Goal: Information Seeking & Learning: Understand process/instructions

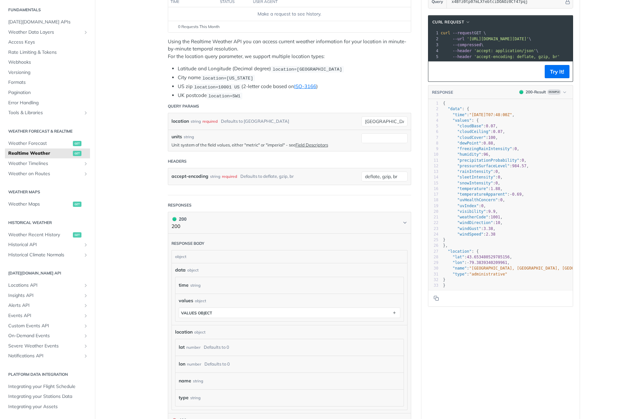
scroll to position [91, 0]
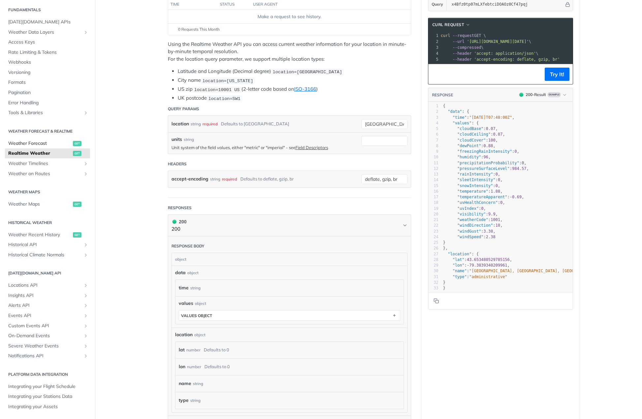
click at [42, 144] on span "Weather Forecast" at bounding box center [39, 143] width 63 height 7
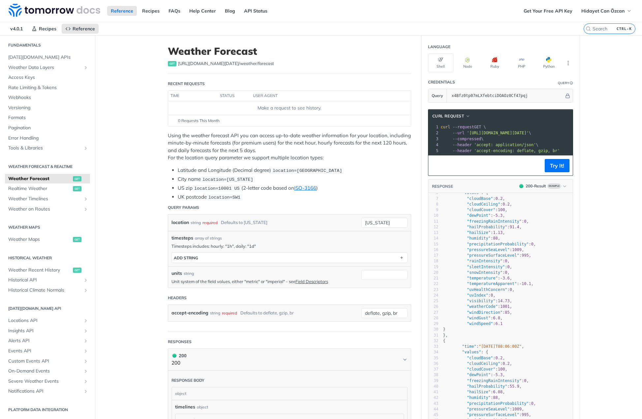
scroll to position [66, 0]
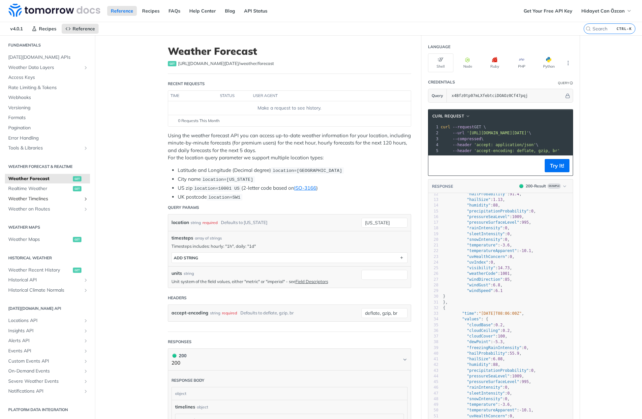
click at [39, 202] on span "Weather Timelines" at bounding box center [44, 199] width 73 height 7
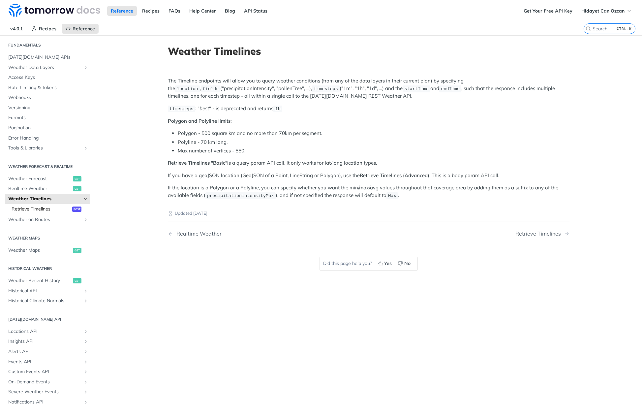
click at [51, 210] on span "Retrieve Timelines" at bounding box center [41, 209] width 59 height 7
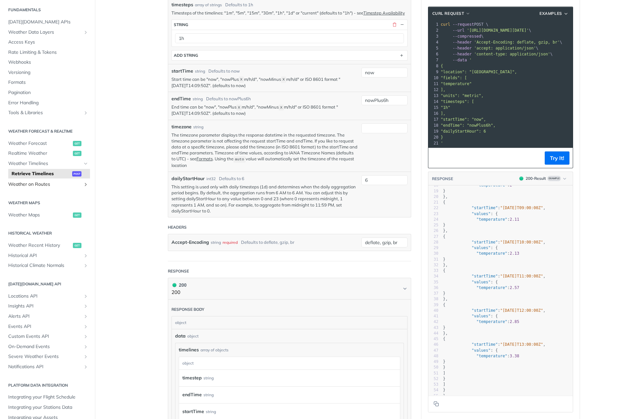
click at [16, 187] on span "Weather on Routes" at bounding box center [44, 184] width 73 height 7
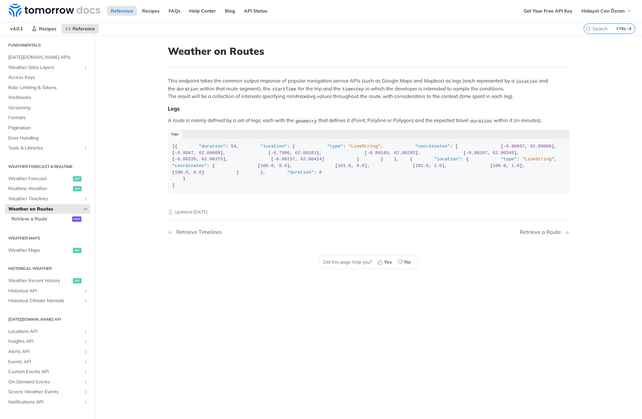
click at [51, 218] on span "Retrieve a Route" at bounding box center [41, 219] width 59 height 7
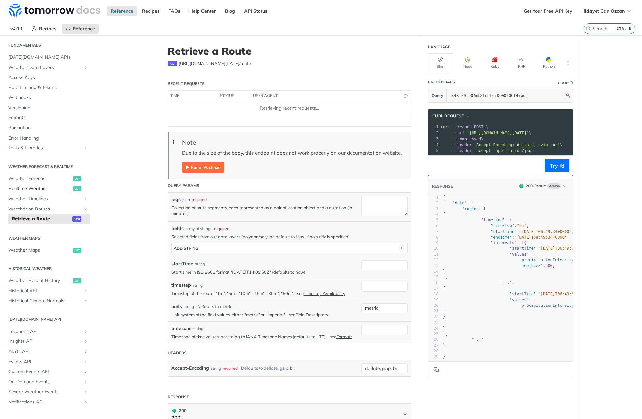
click at [47, 187] on span "Realtime Weather" at bounding box center [39, 188] width 63 height 7
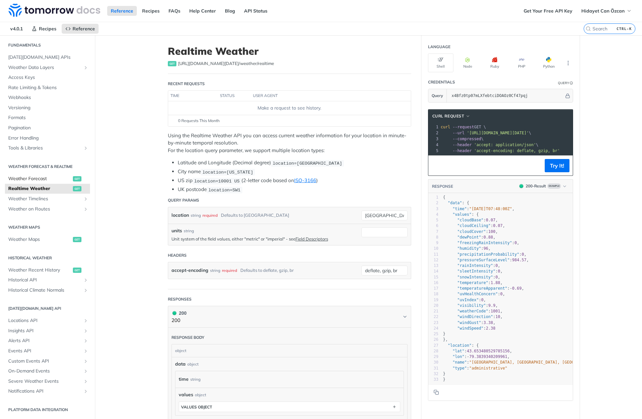
click at [44, 180] on span "Weather Forecast" at bounding box center [39, 179] width 63 height 7
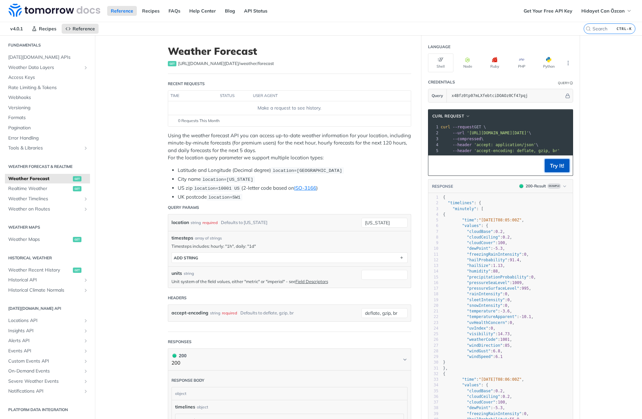
click at [555, 168] on button "Try It!" at bounding box center [557, 165] width 25 height 13
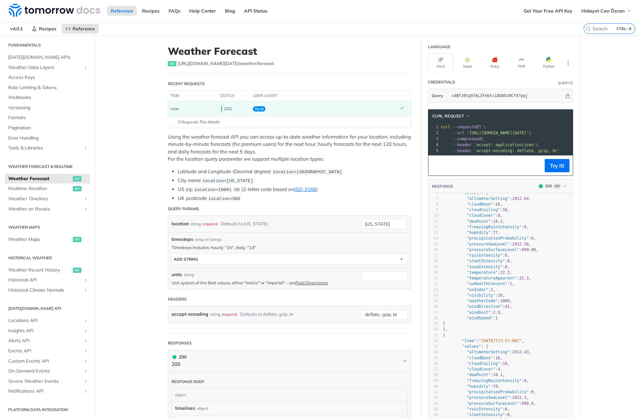
scroll to position [33, 0]
